Goal: Task Accomplishment & Management: Complete application form

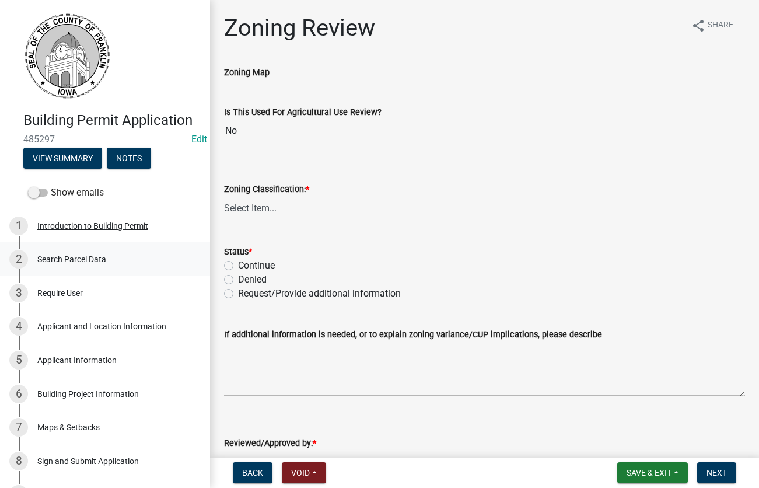
click at [48, 258] on div "Search Parcel Data" at bounding box center [71, 259] width 69 height 8
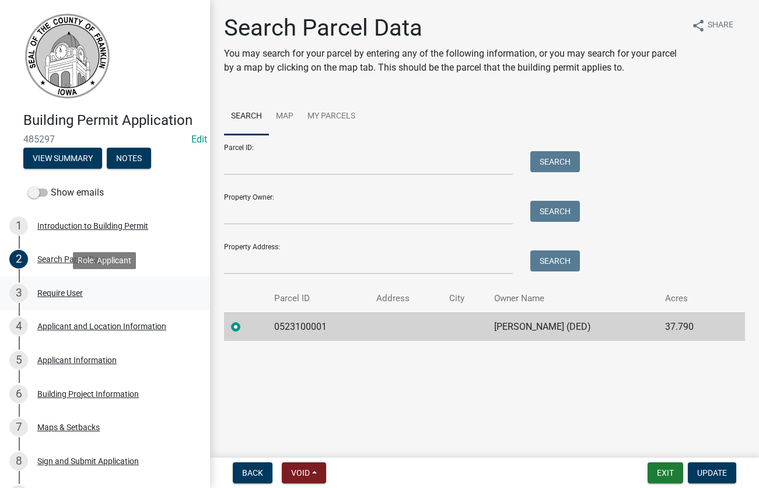
click at [54, 291] on div "Require User" at bounding box center [60, 293] width 46 height 8
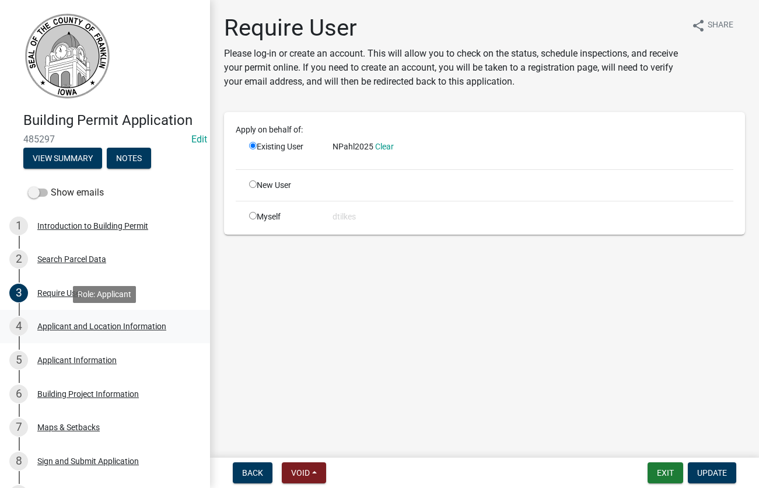
click at [66, 326] on div "Applicant and Location Information" at bounding box center [101, 326] width 129 height 8
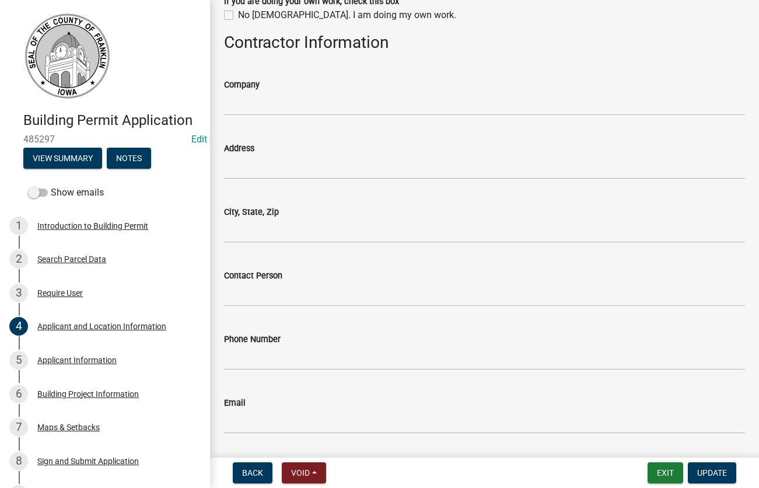
scroll to position [985, 0]
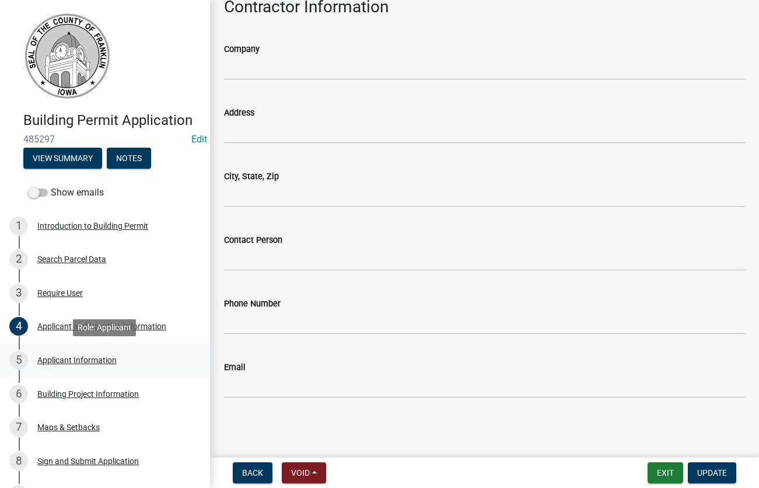
click at [65, 361] on div "Applicant Information" at bounding box center [76, 360] width 79 height 8
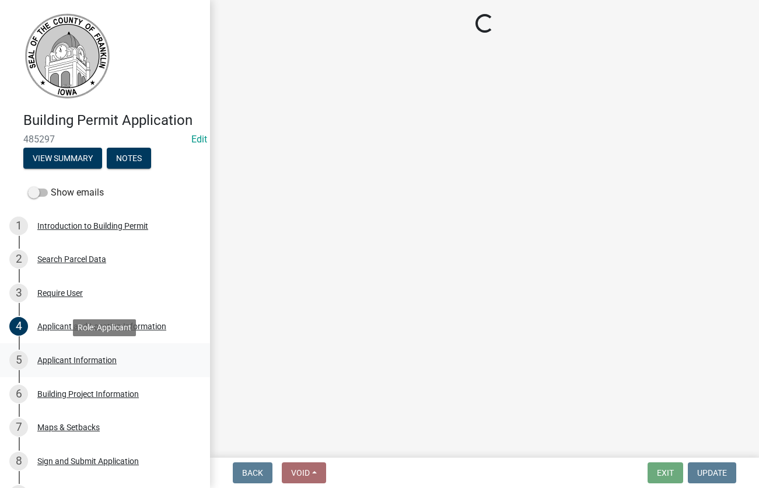
scroll to position [0, 0]
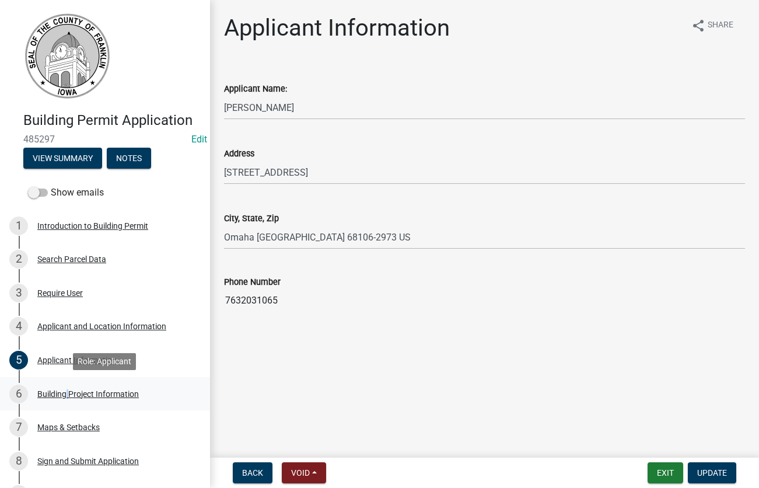
click at [65, 390] on div "Building Project Information" at bounding box center [88, 394] width 102 height 8
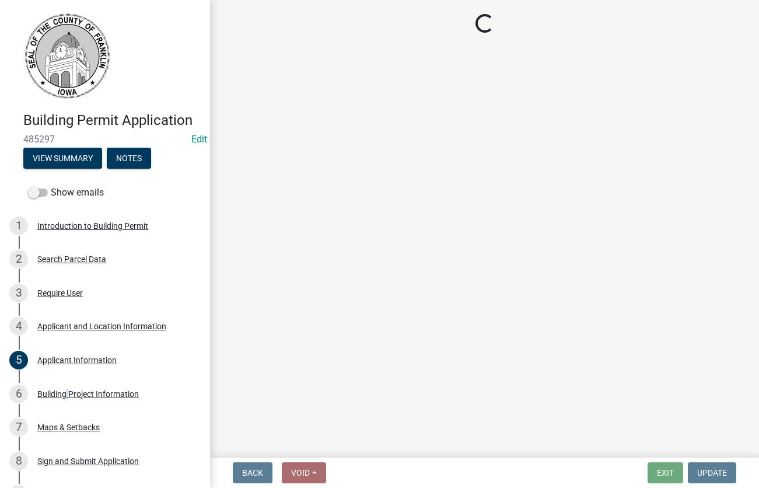
select select "1690af05-58f5-4f02-a774-a9ef931f275e"
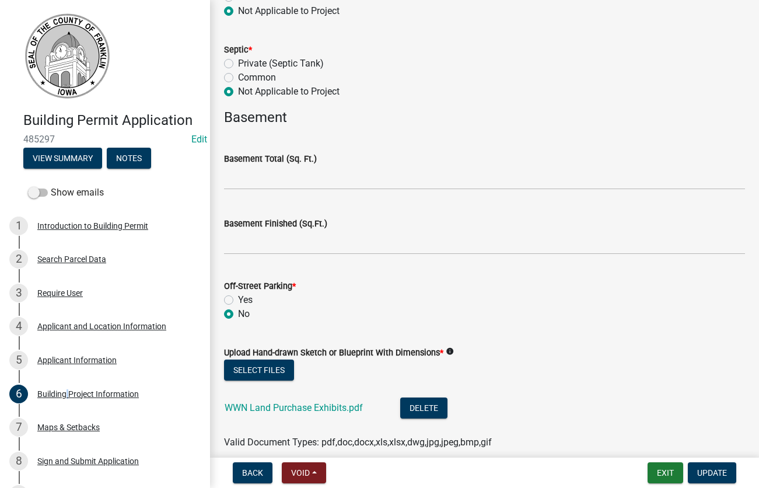
scroll to position [1131, 0]
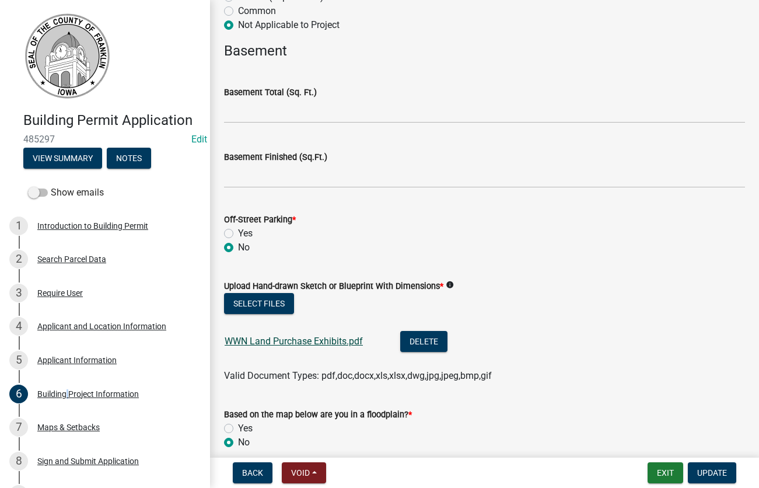
click at [330, 344] on link "WWN Land Purchase Exhibits.pdf" at bounding box center [294, 340] width 138 height 11
click at [281, 340] on link "WWN Land Purchase Exhibits.pdf" at bounding box center [294, 340] width 138 height 11
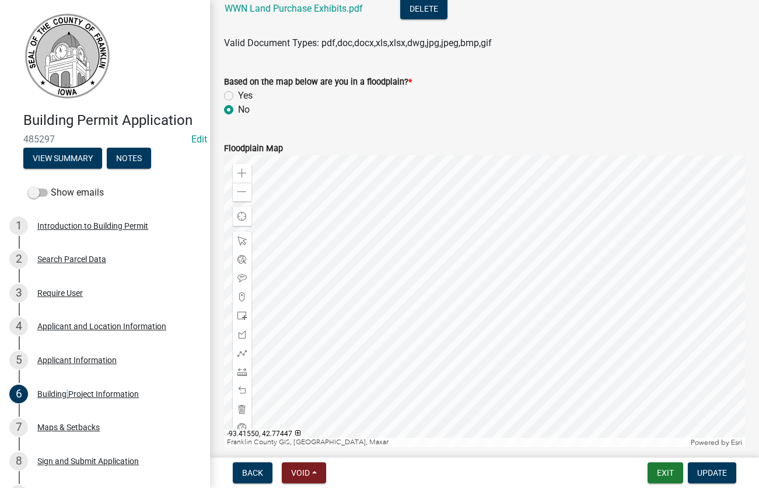
scroll to position [1513, 0]
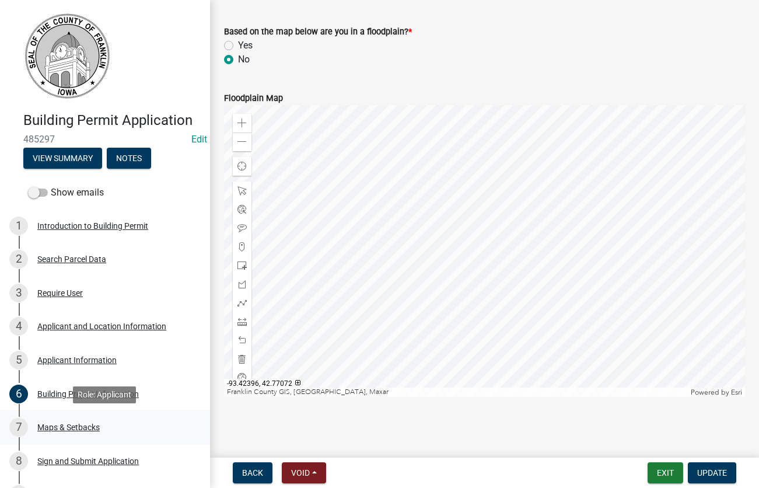
click at [60, 427] on div "Maps & Setbacks" at bounding box center [68, 427] width 62 height 8
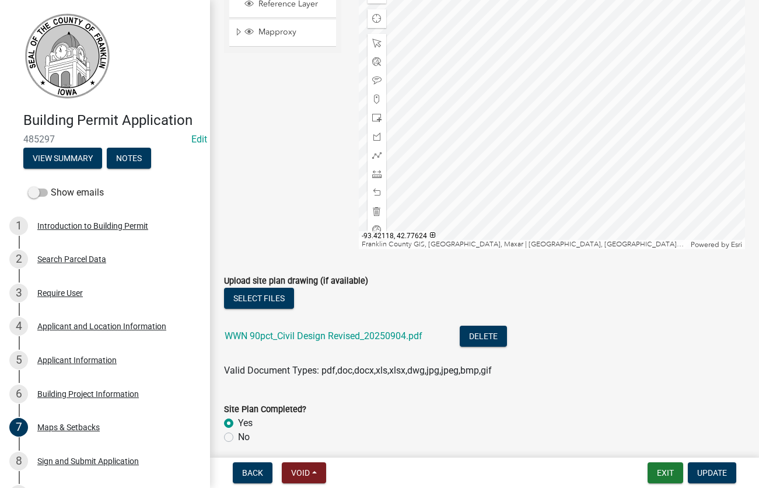
scroll to position [998, 0]
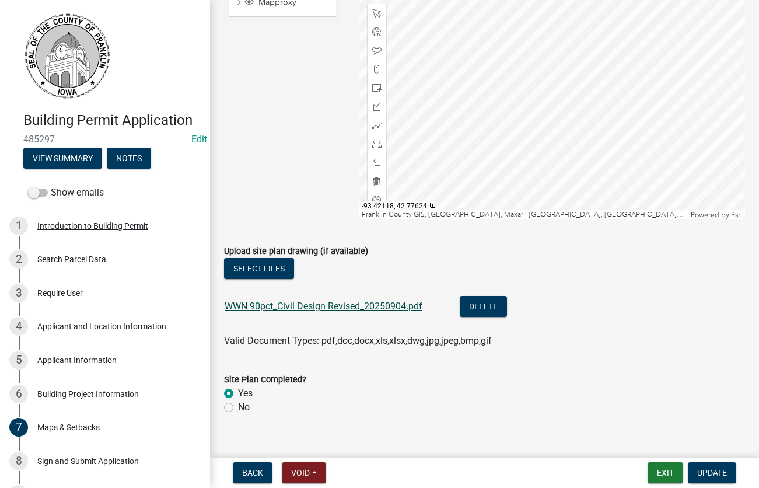
click at [304, 307] on link "WWN 90pct_Civil Design Revised_20250904.pdf" at bounding box center [324, 305] width 198 height 11
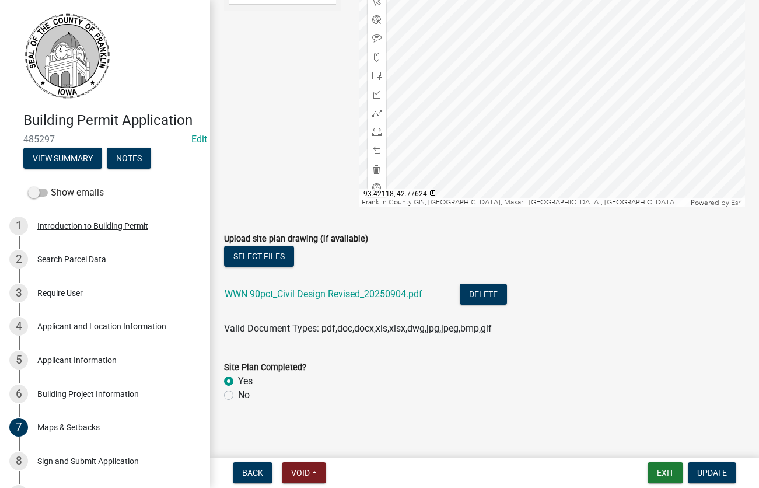
scroll to position [1015, 0]
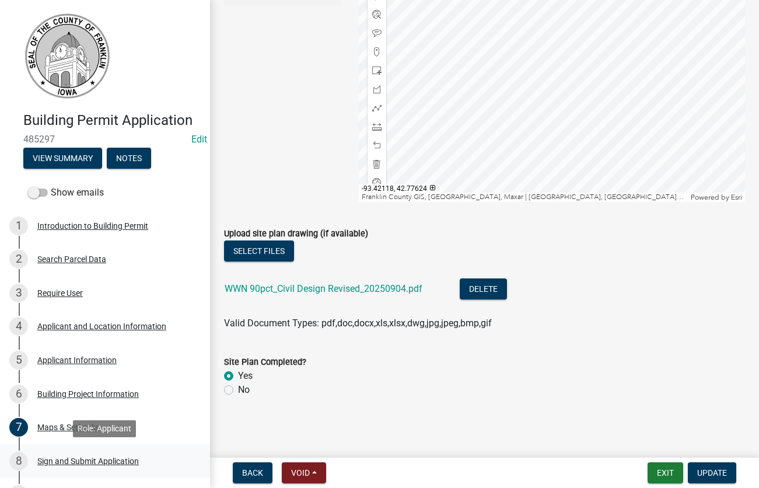
click at [67, 459] on div "Sign and Submit Application" at bounding box center [88, 461] width 102 height 8
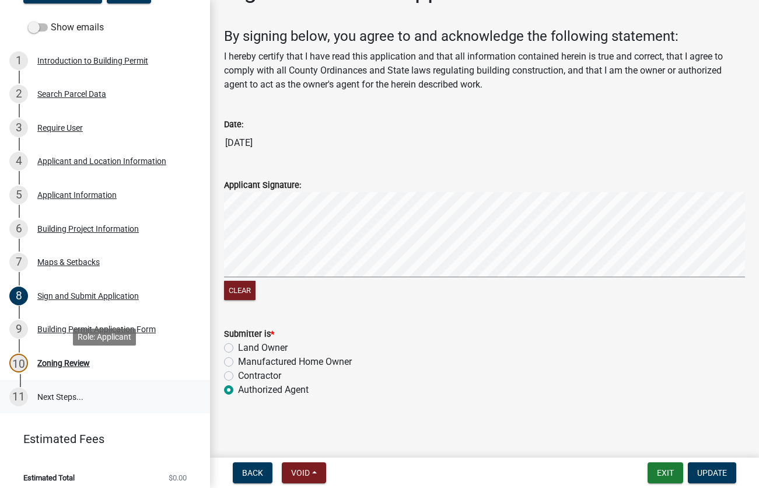
scroll to position [173, 0]
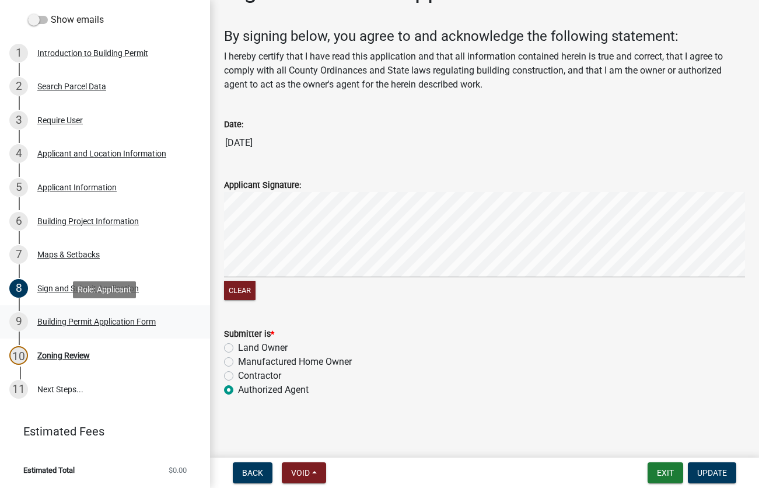
click at [68, 324] on div "Building Permit Application Form" at bounding box center [96, 321] width 118 height 8
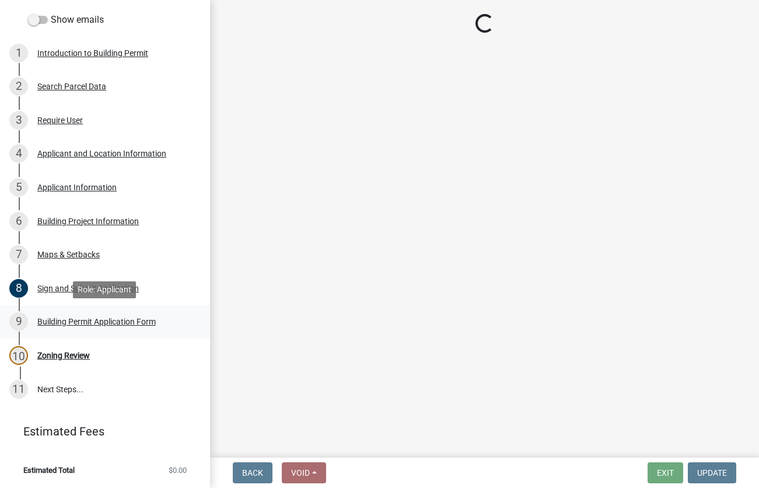
scroll to position [0, 0]
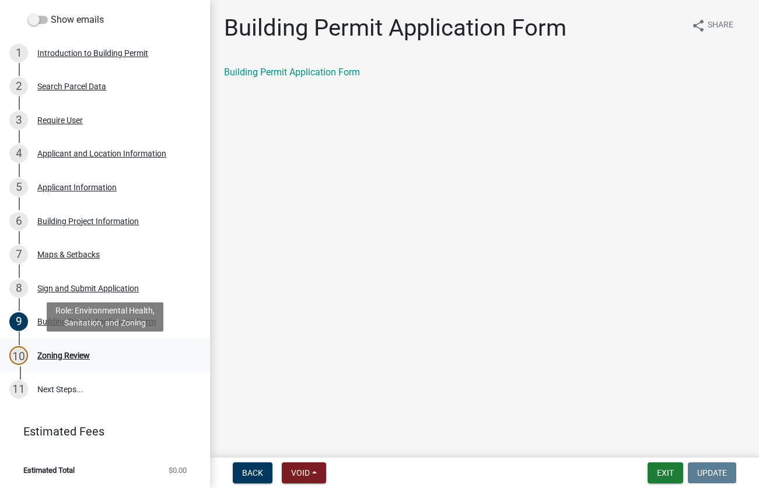
click at [62, 356] on div "Zoning Review" at bounding box center [63, 355] width 53 height 8
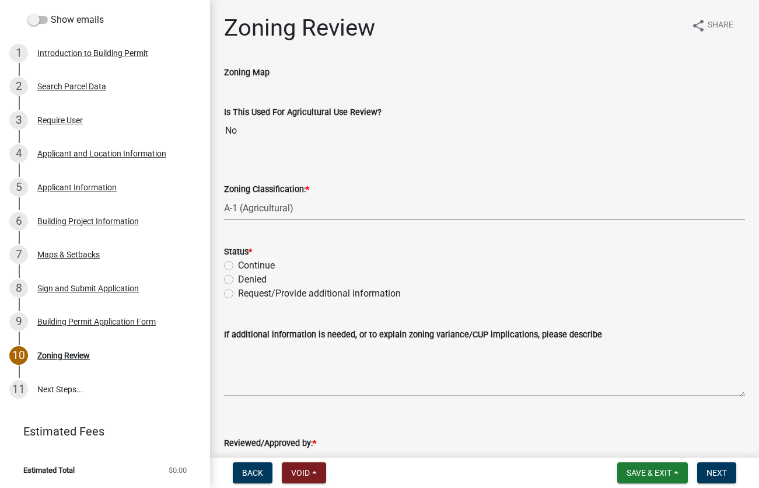
click option "A-1 (Agricultural)" at bounding box center [0, 0] width 0 height 0
select select "2eaafa54-dbf0-4a02-95c7-e62aab18d446"
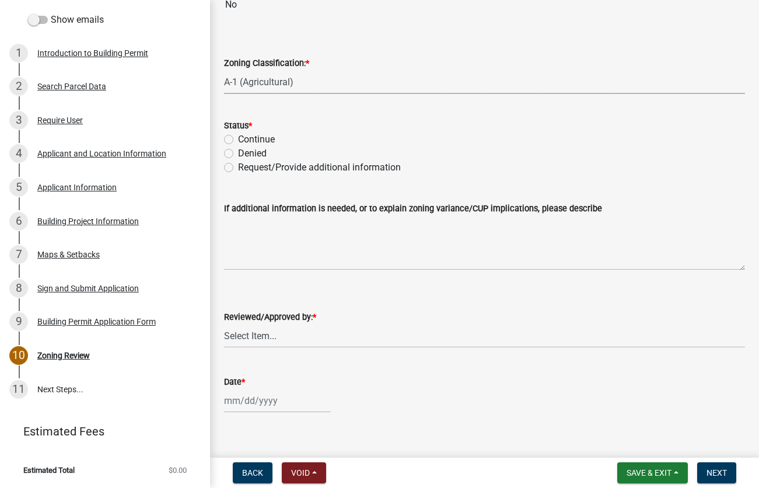
scroll to position [142, 0]
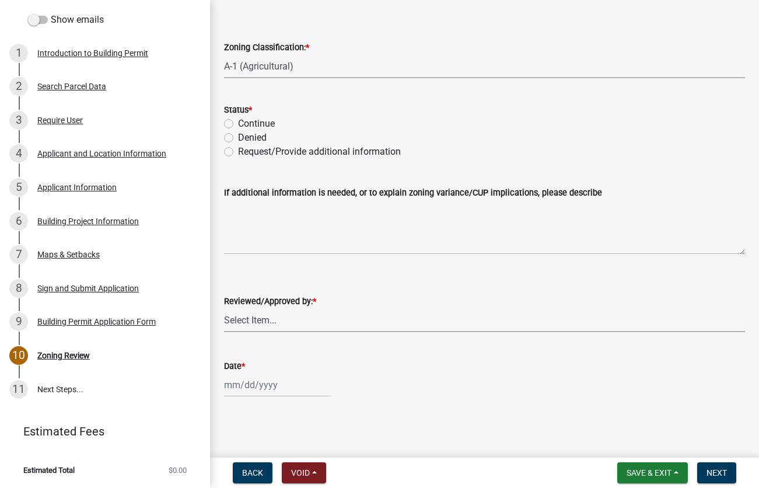
click at [224, 308] on select "Select Item... [PERSON_NAME]" at bounding box center [484, 320] width 521 height 24
click option "[PERSON_NAME]" at bounding box center [0, 0] width 0 height 0
select select "d223b9f2-1ec7-4c53-82a9-76cd95b714db"
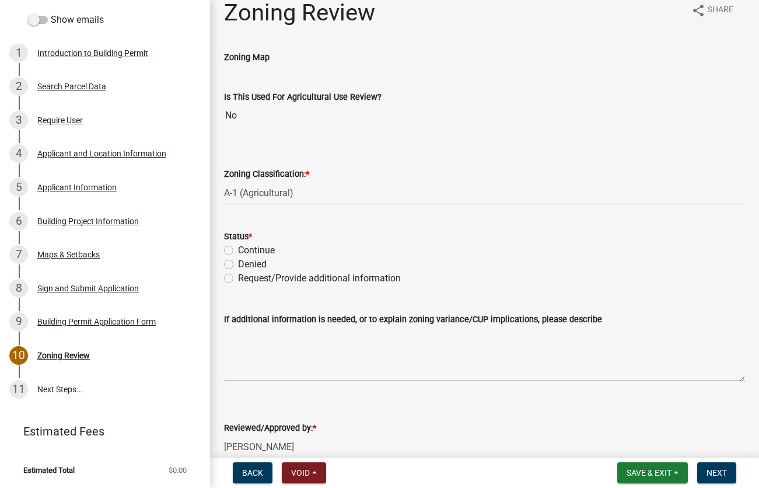
scroll to position [0, 0]
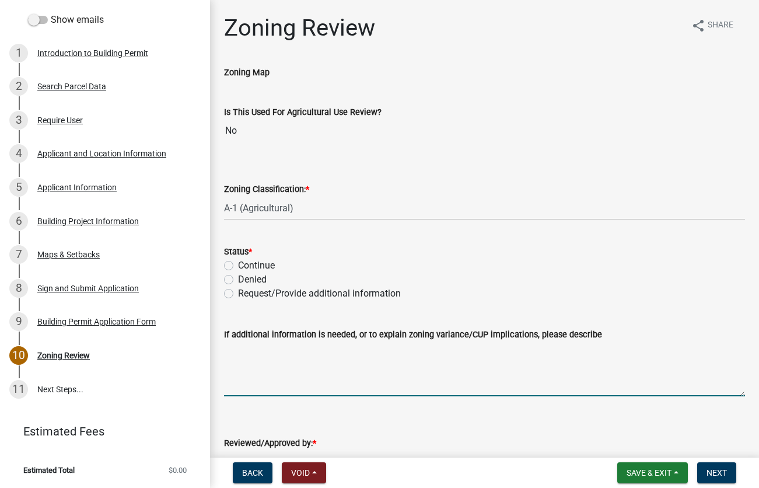
click at [269, 383] on textarea "If additional information is needed, or to explain zoning variance/CUP implicat…" at bounding box center [484, 368] width 521 height 55
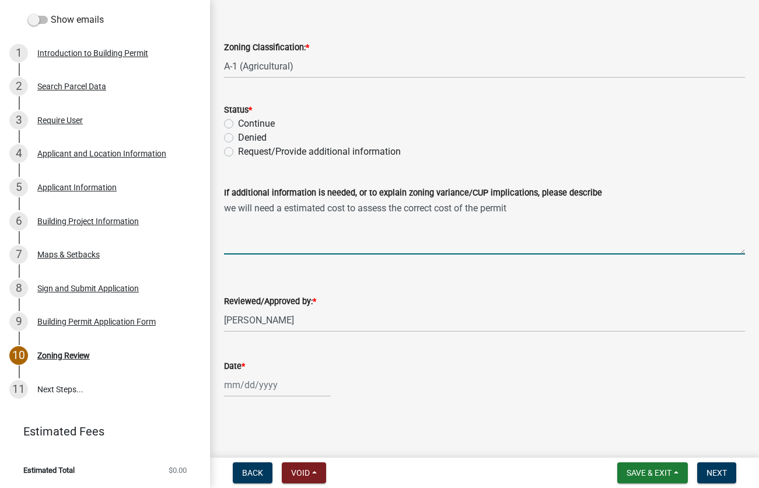
scroll to position [9, 0]
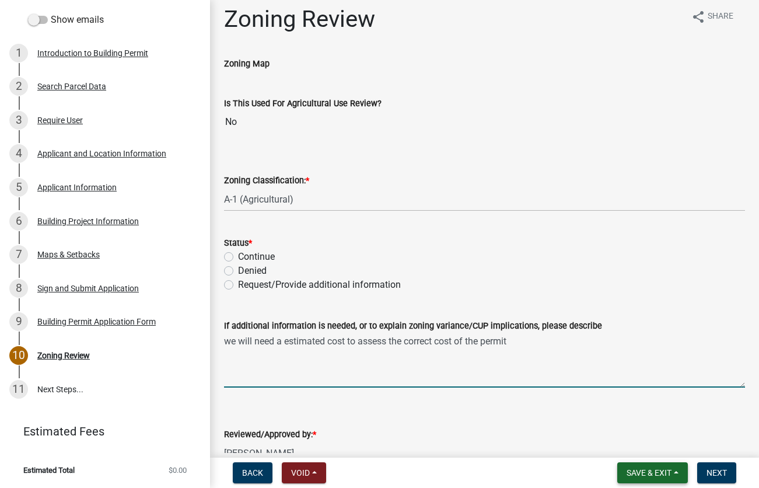
type textarea "we will need a estimated cost to assess the correct cost of the permit"
click at [645, 470] on span "Save & Exit" at bounding box center [649, 472] width 45 height 9
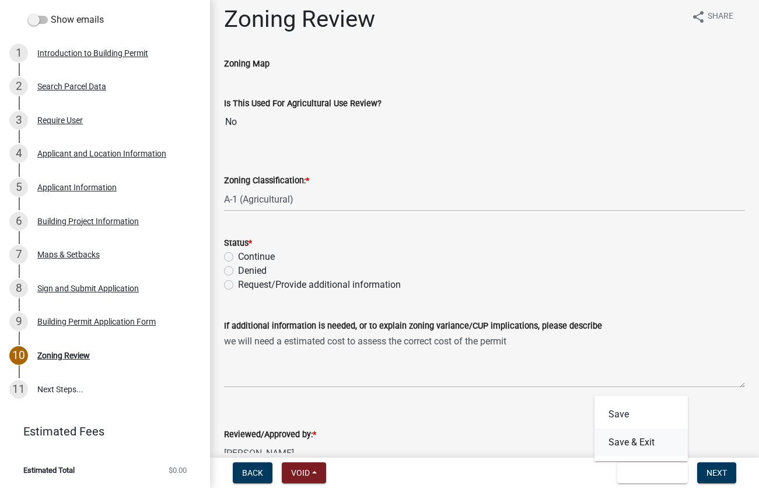
click at [624, 440] on button "Save & Exit" at bounding box center [640, 442] width 93 height 28
